Goal: Information Seeking & Learning: Find specific fact

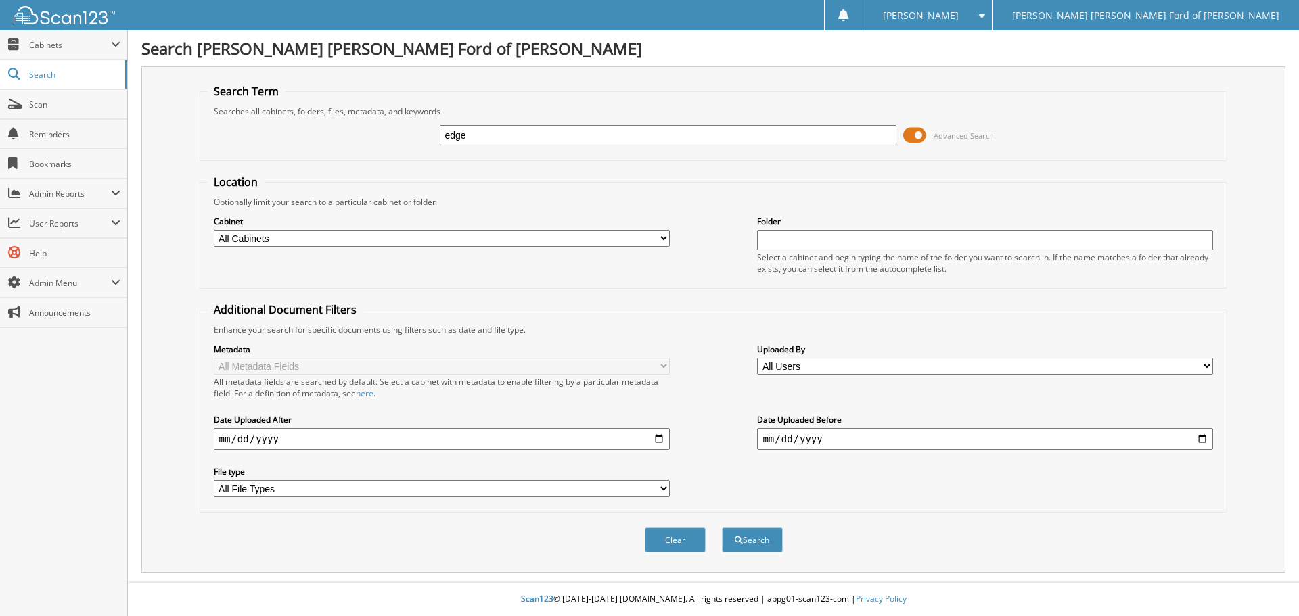
type input "edge"
click at [491, 242] on select "All Cabinets 2022 ACCOUNTS PAYABLE 2022 CAR DEALS 2023 ACCOUNTS PAYABLE 2023 CA…" at bounding box center [442, 238] width 456 height 17
select select "37527"
click at [214, 230] on select "All Cabinets 2022 ACCOUNTS PAYABLE 2022 CAR DEALS 2023 ACCOUNTS PAYABLE 2023 CA…" at bounding box center [442, 238] width 456 height 17
click at [741, 545] on button "Search" at bounding box center [752, 540] width 61 height 25
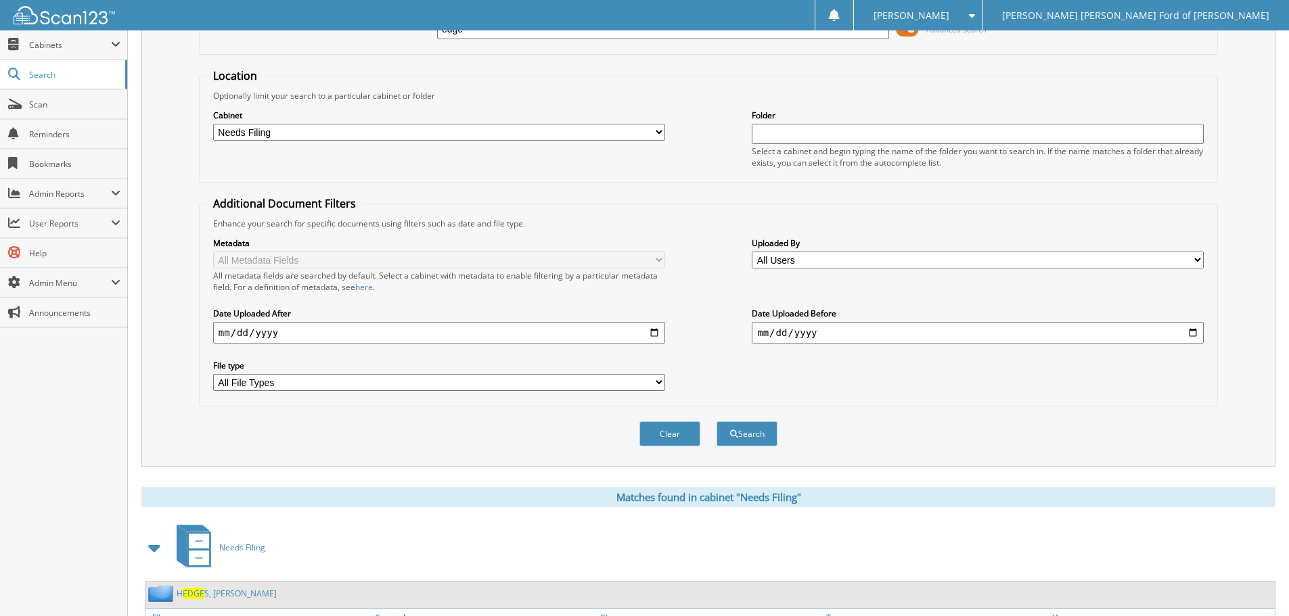
scroll to position [406, 0]
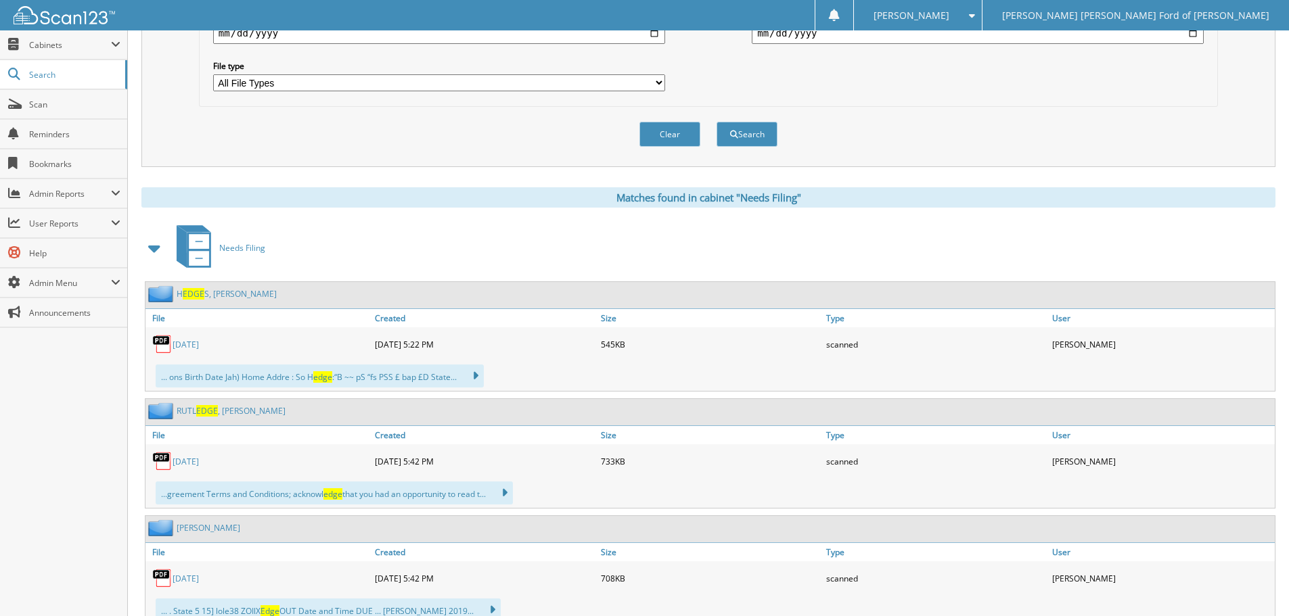
click at [198, 294] on span "EDGE" at bounding box center [194, 294] width 22 height 12
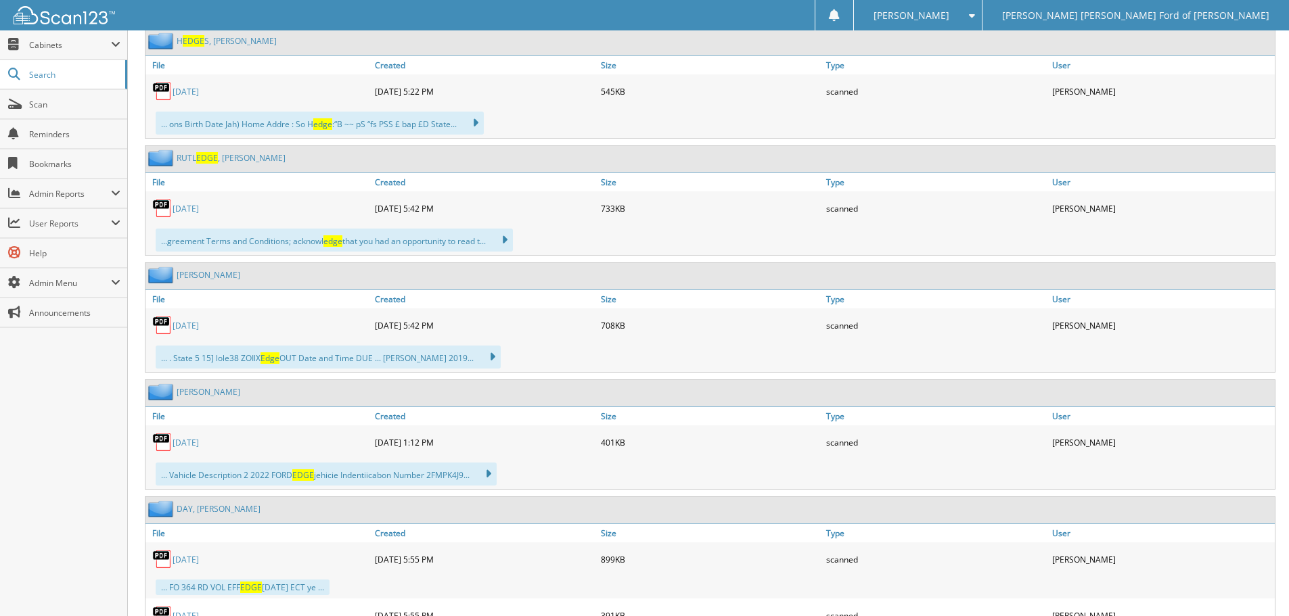
scroll to position [677, 0]
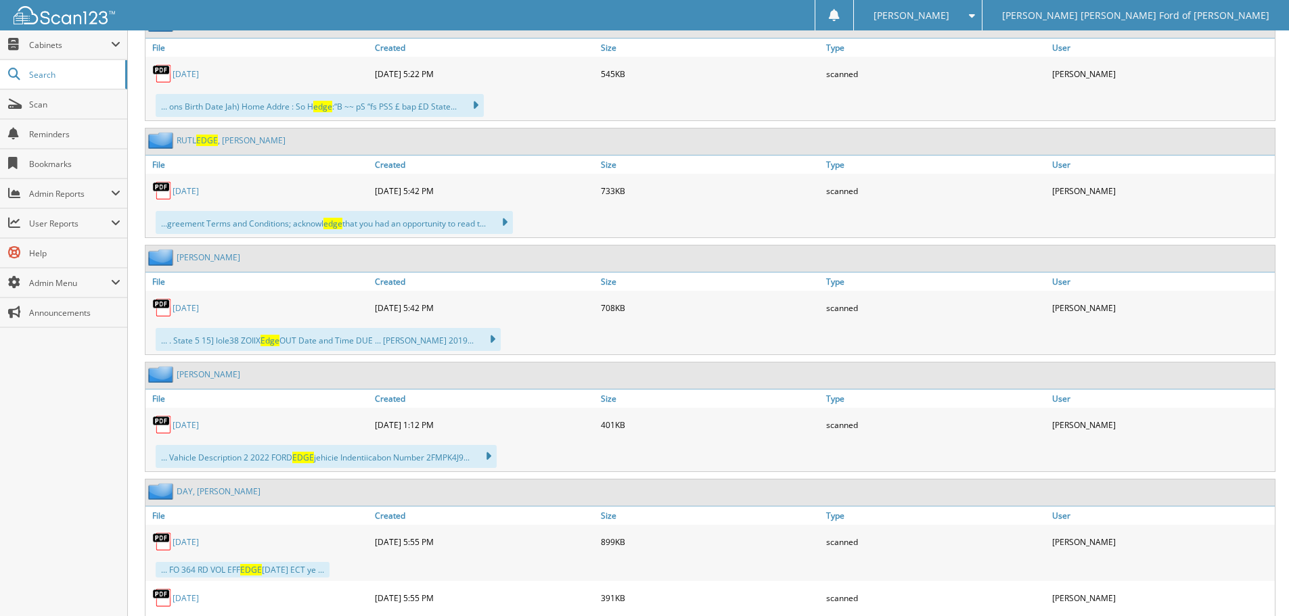
click at [195, 308] on link "[DATE]" at bounding box center [186, 308] width 26 height 12
click at [954, 275] on link "Type" at bounding box center [936, 282] width 226 height 18
